Goal: Information Seeking & Learning: Learn about a topic

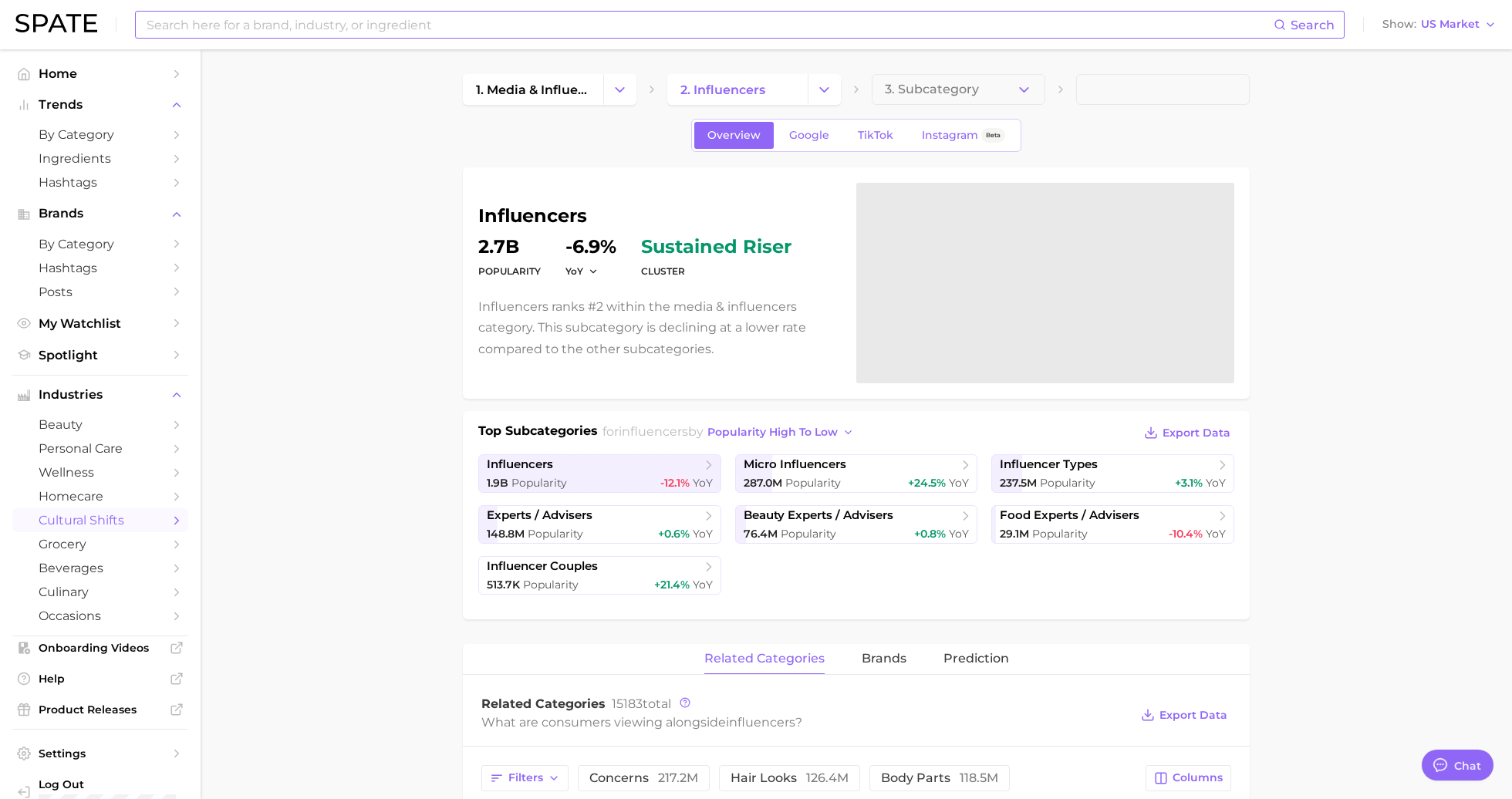
click at [450, 21] on input at bounding box center [709, 25] width 1128 height 26
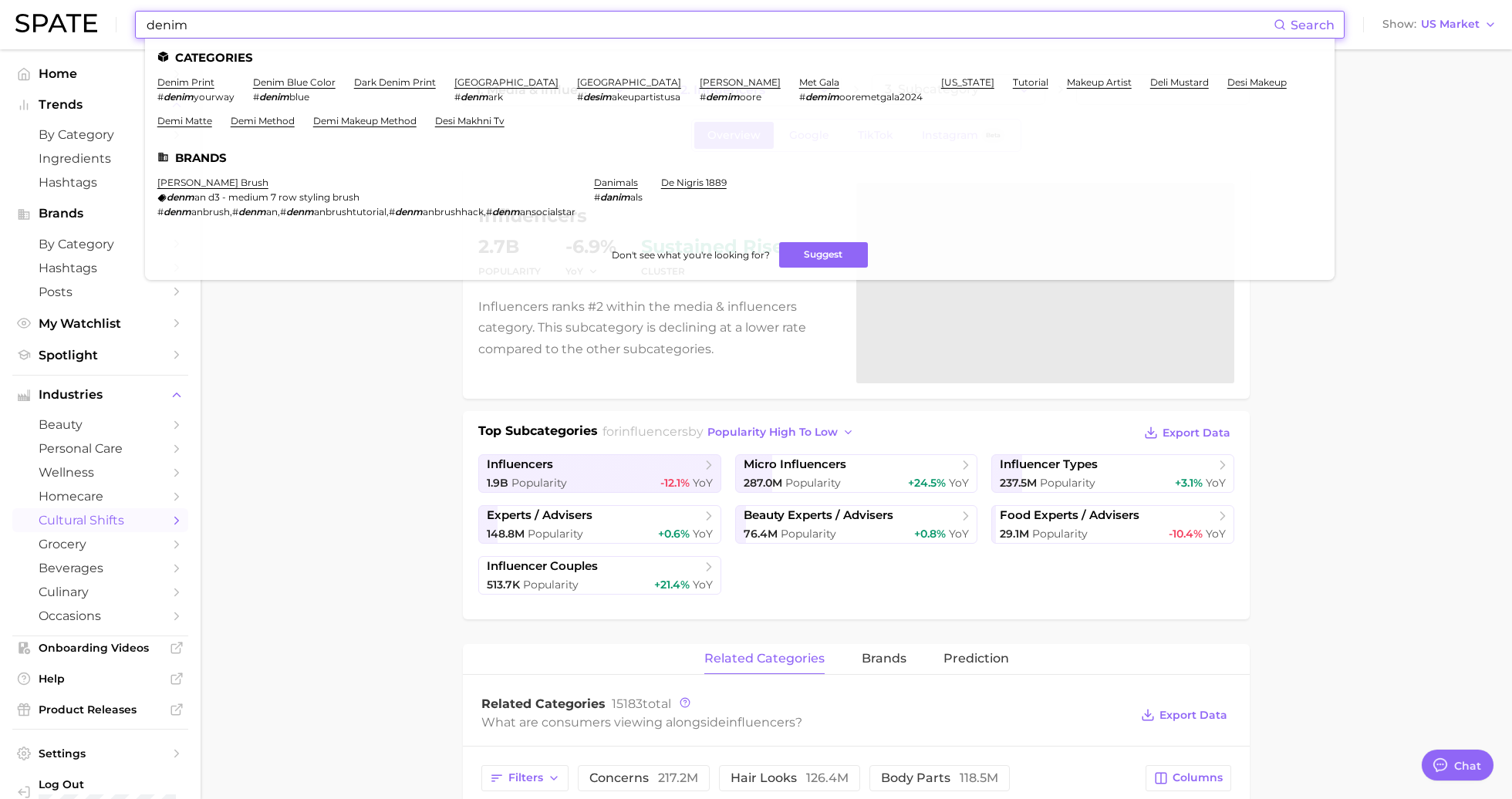
type input "denim"
click at [285, 81] on link "denim blue color" at bounding box center [294, 82] width 82 height 12
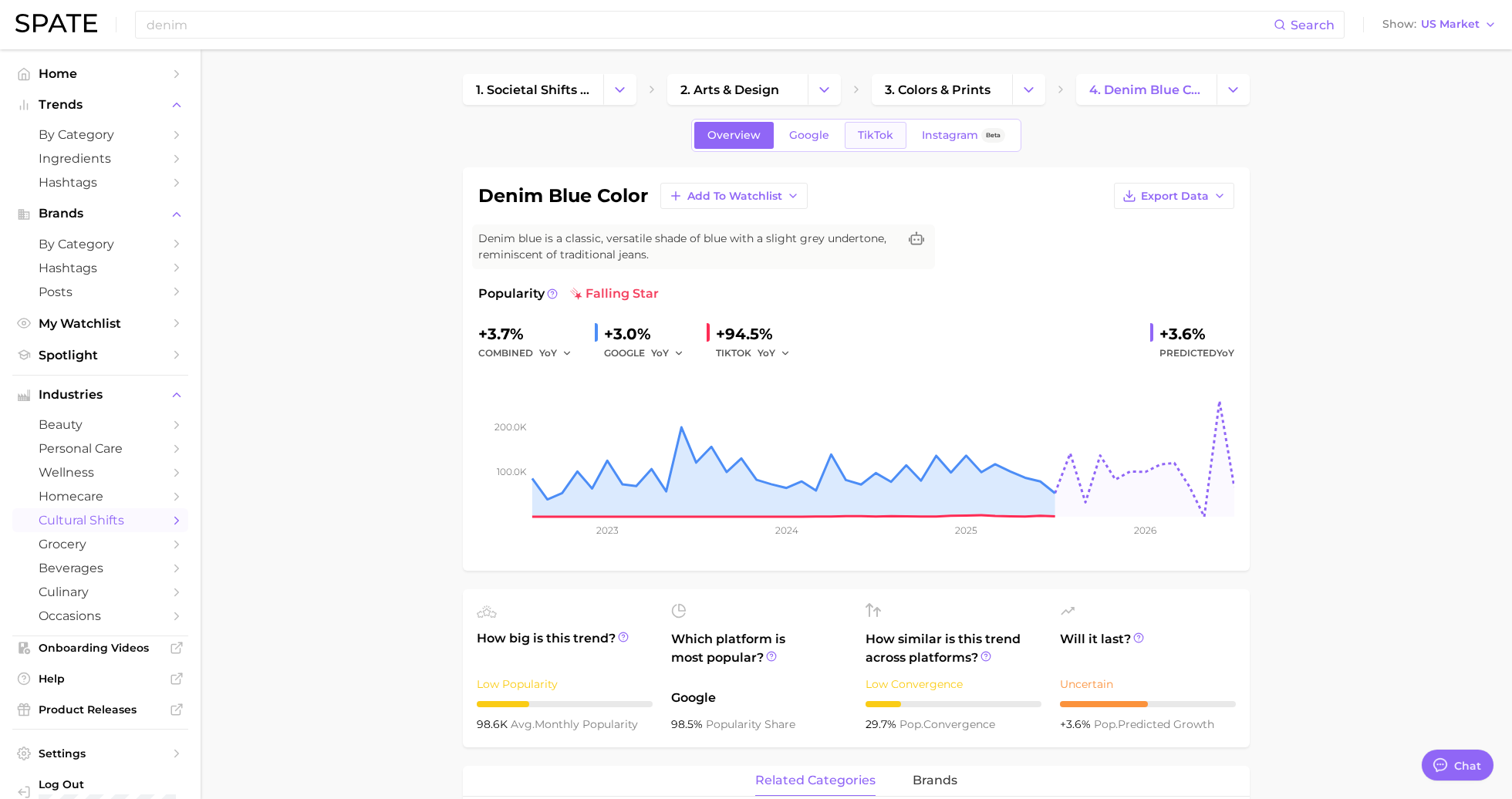
click at [885, 131] on span "TikTok" at bounding box center [875, 135] width 36 height 13
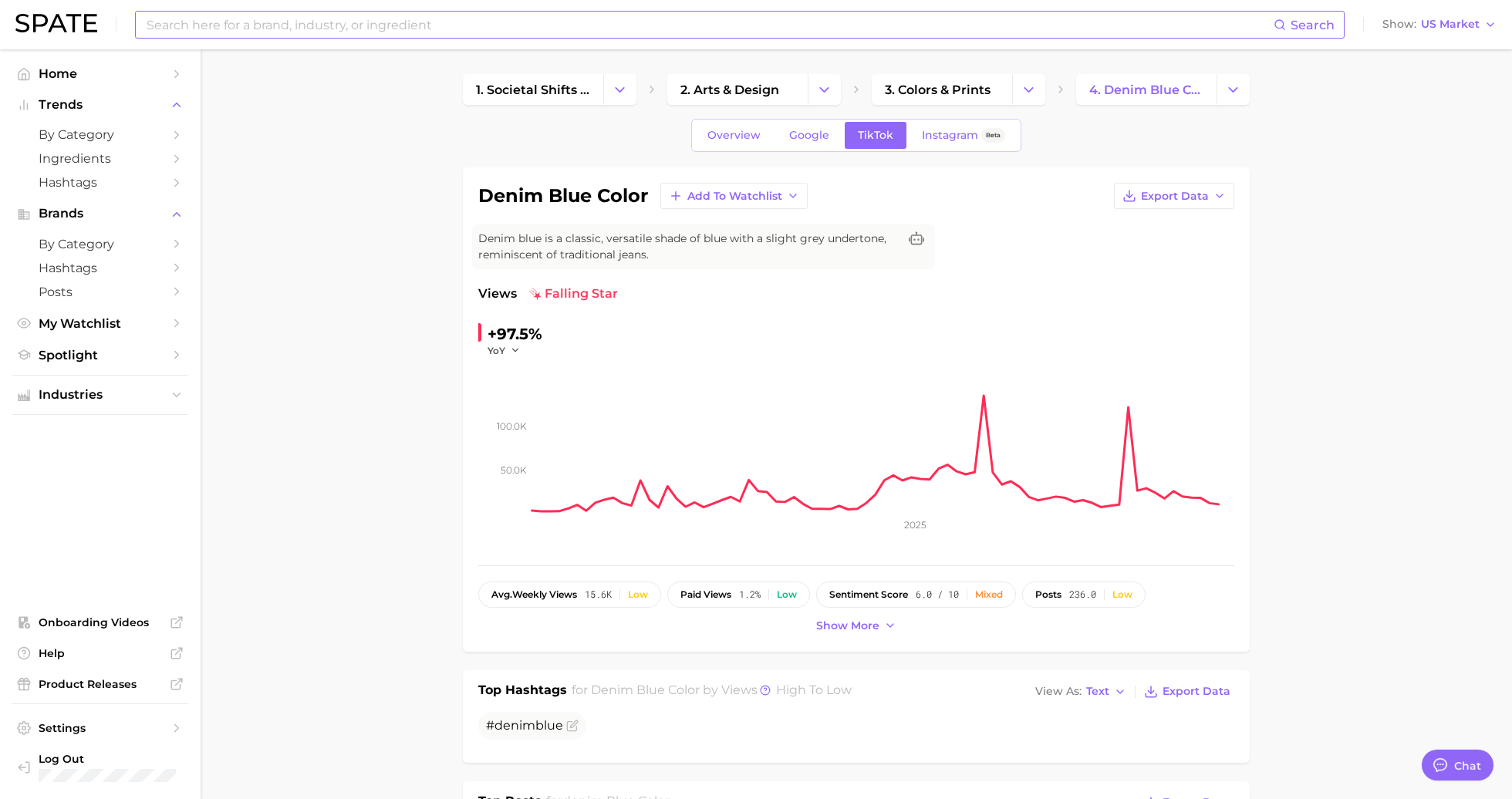
click at [376, 37] on input at bounding box center [709, 25] width 1128 height 26
type input "d"
